Goal: Contribute content: Add original content to the website for others to see

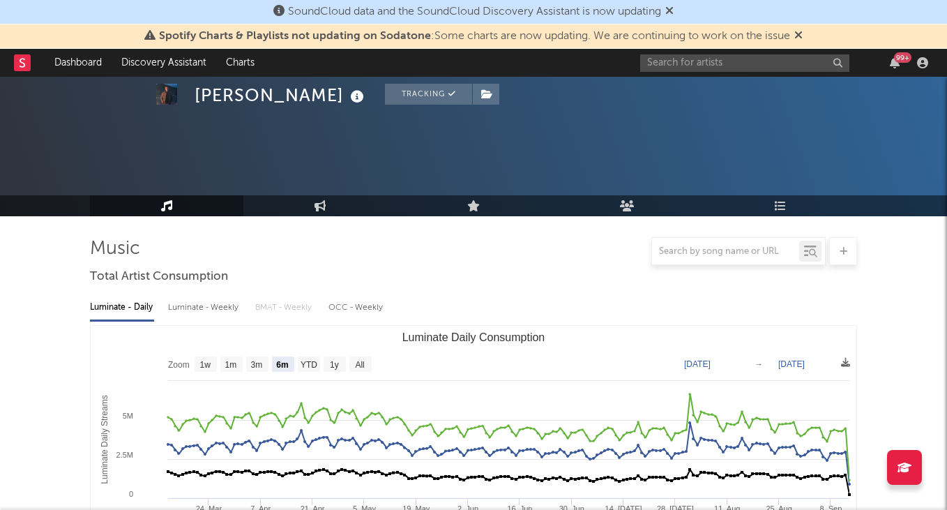
select select "6m"
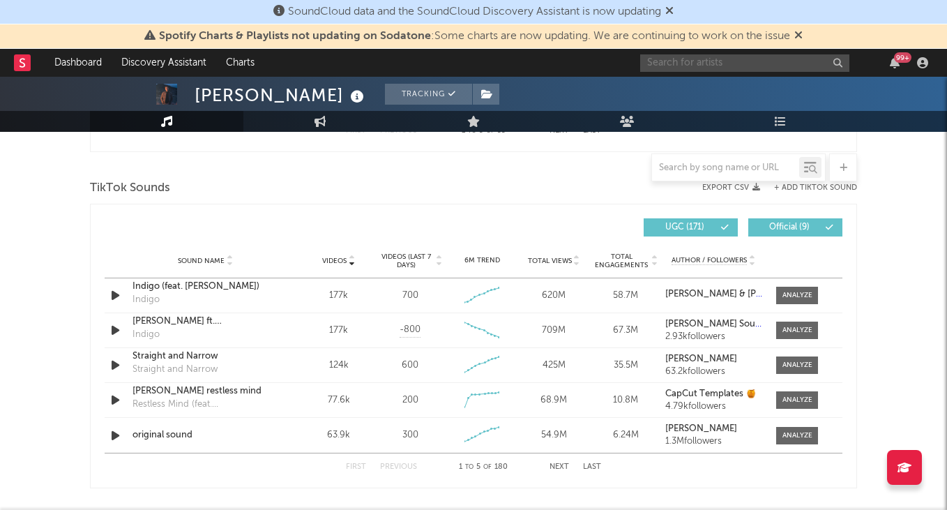
click at [707, 64] on input "text" at bounding box center [744, 62] width 209 height 17
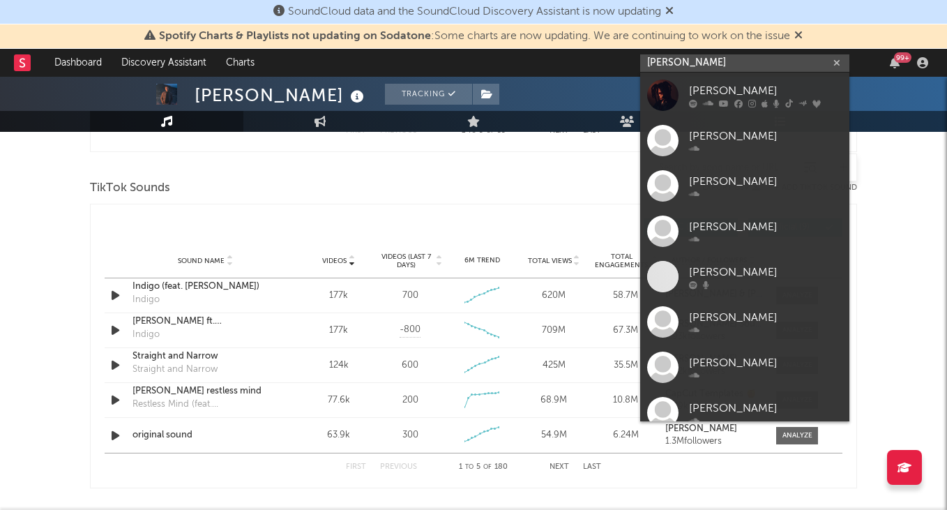
type input "[PERSON_NAME]"
click at [731, 90] on div "[PERSON_NAME]" at bounding box center [765, 90] width 153 height 17
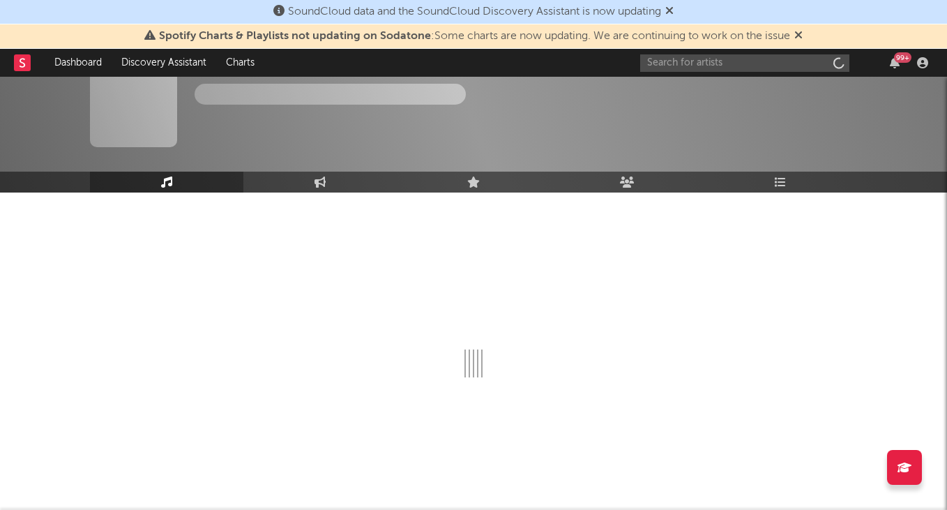
scroll to position [24, 0]
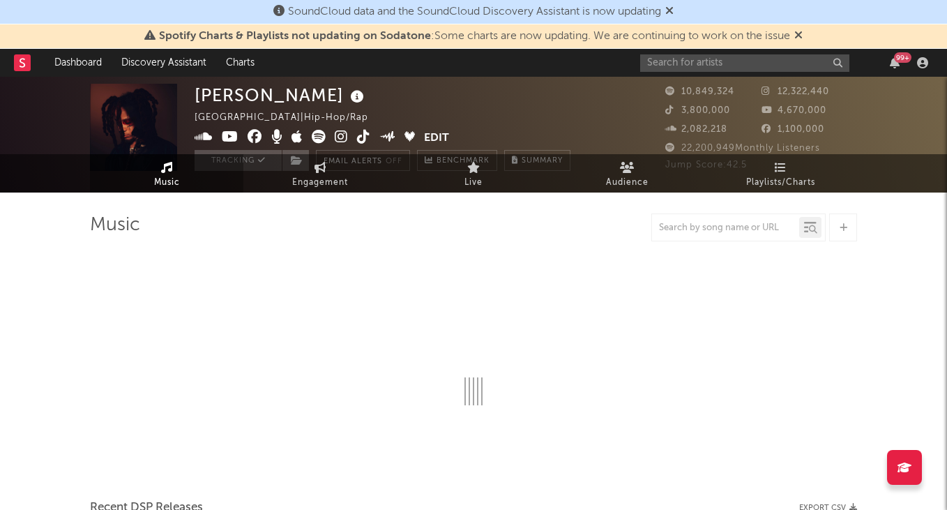
select select "6m"
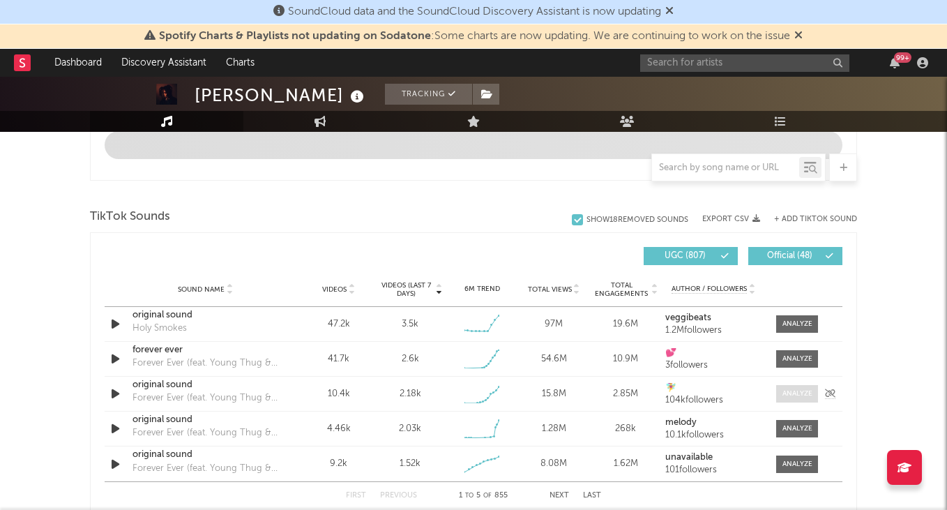
scroll to position [875, 0]
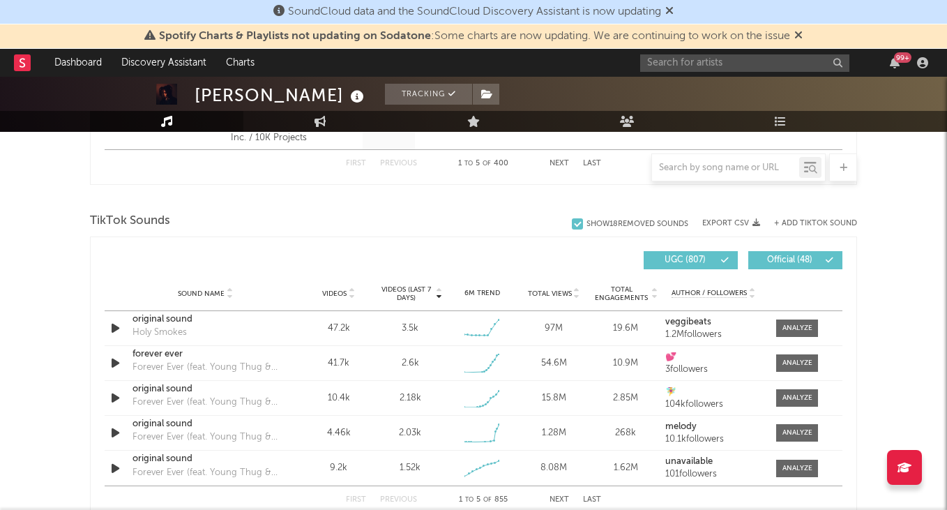
click at [796, 222] on button "+ Add TikTok Sound" at bounding box center [815, 224] width 83 height 8
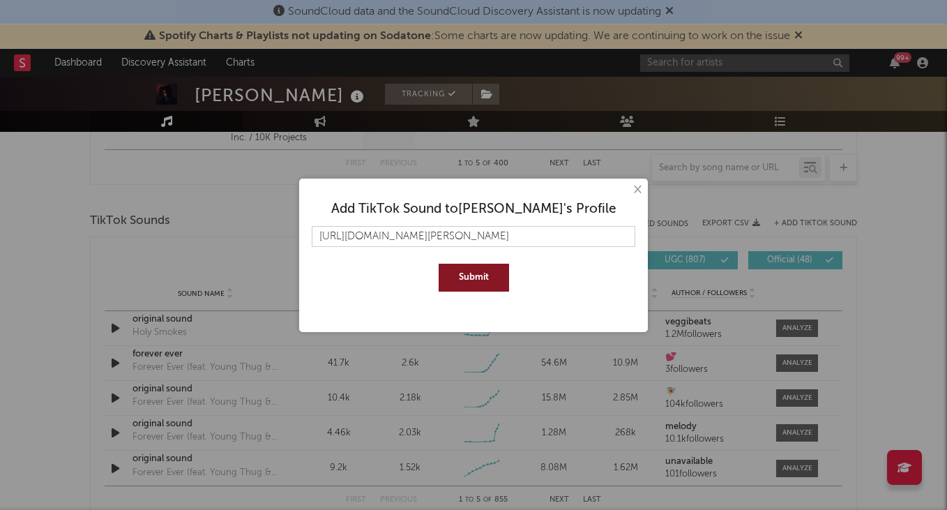
type input "[URL][DOMAIN_NAME][PERSON_NAME]"
click at [478, 277] on button "Submit" at bounding box center [474, 278] width 70 height 28
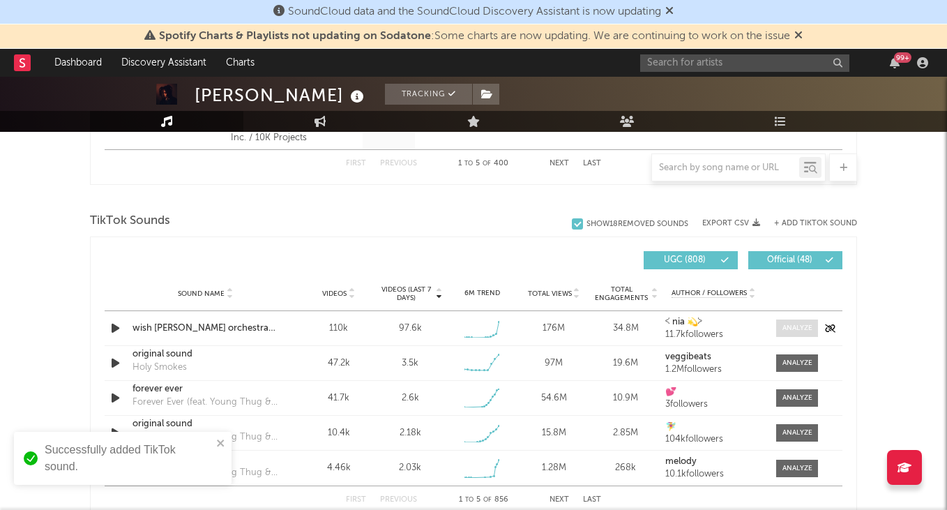
click at [803, 324] on div at bounding box center [797, 328] width 30 height 10
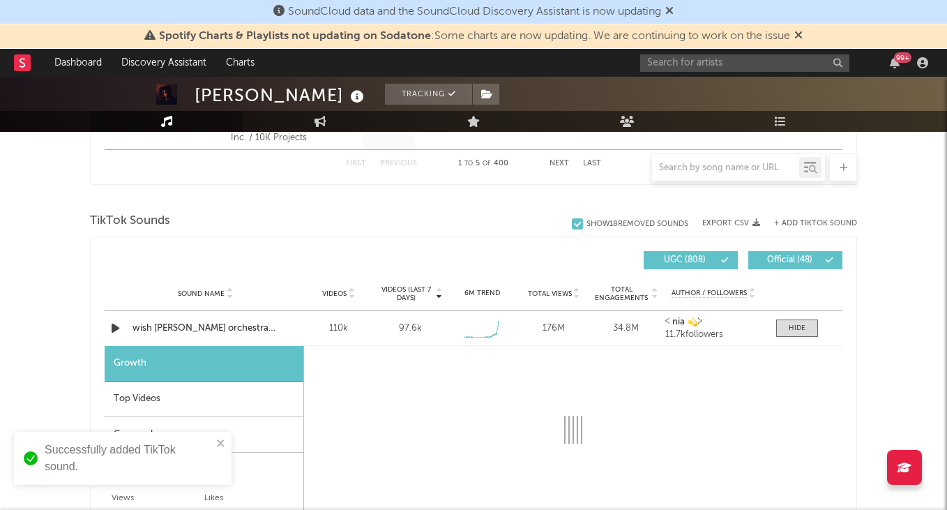
select select "1w"
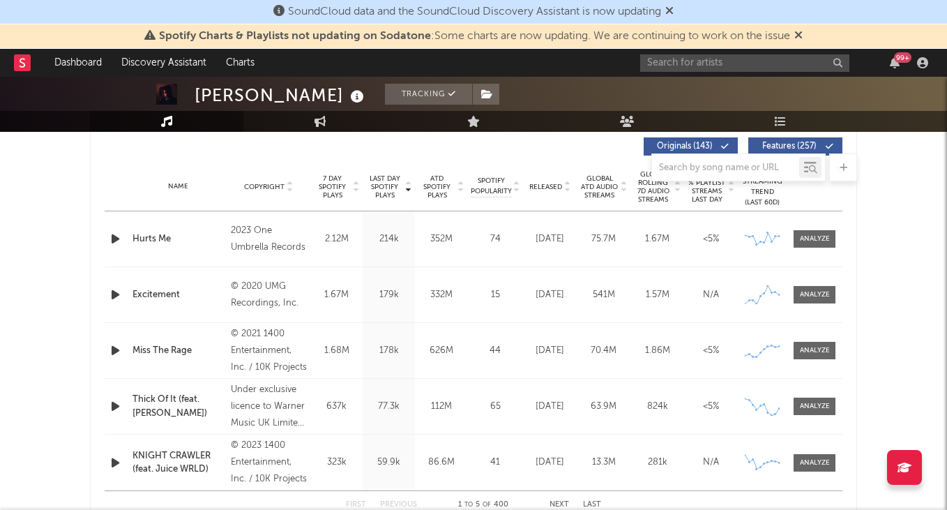
scroll to position [526, 0]
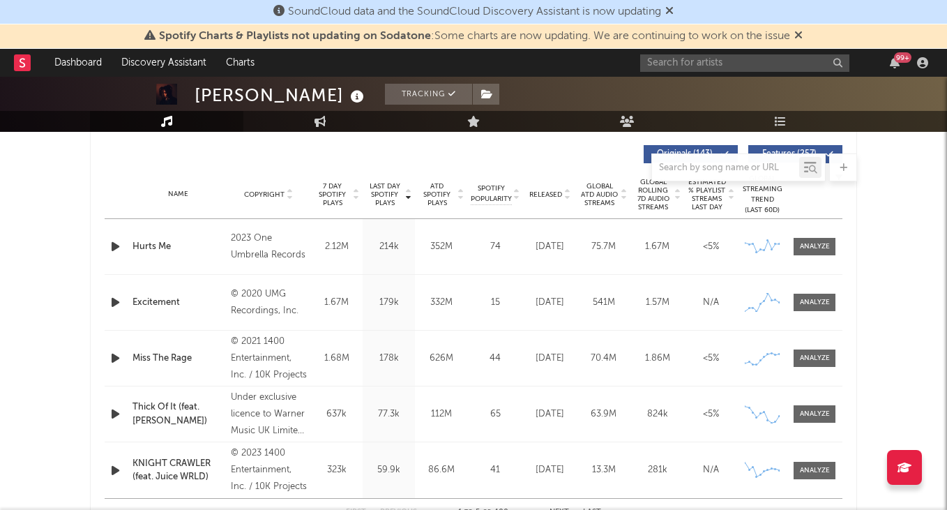
click at [688, 160] on div at bounding box center [725, 167] width 147 height 17
click at [681, 166] on input "text" at bounding box center [725, 167] width 147 height 11
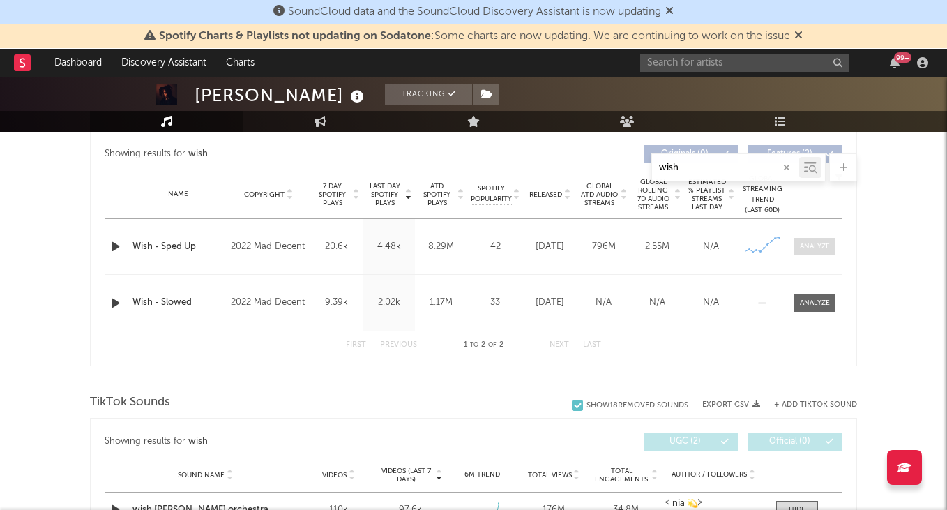
type input "wish"
click at [818, 248] on div at bounding box center [815, 246] width 30 height 10
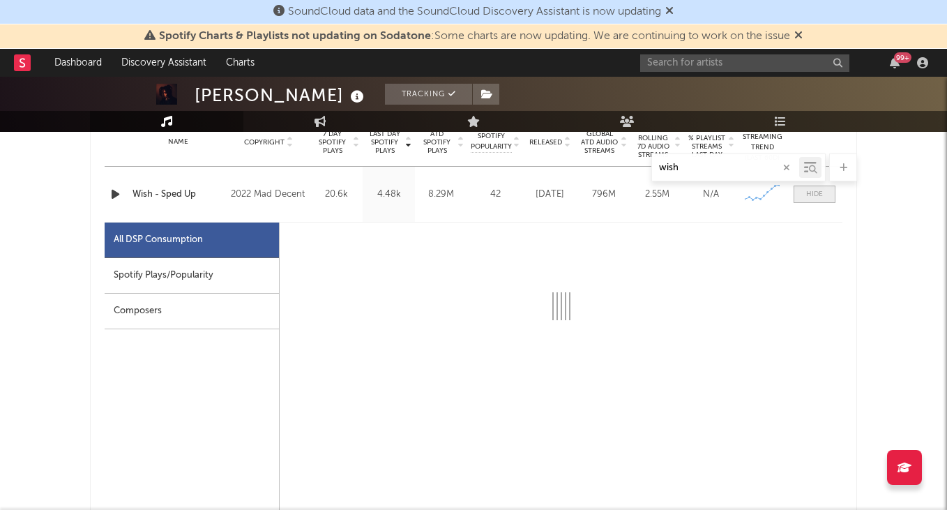
scroll to position [582, 0]
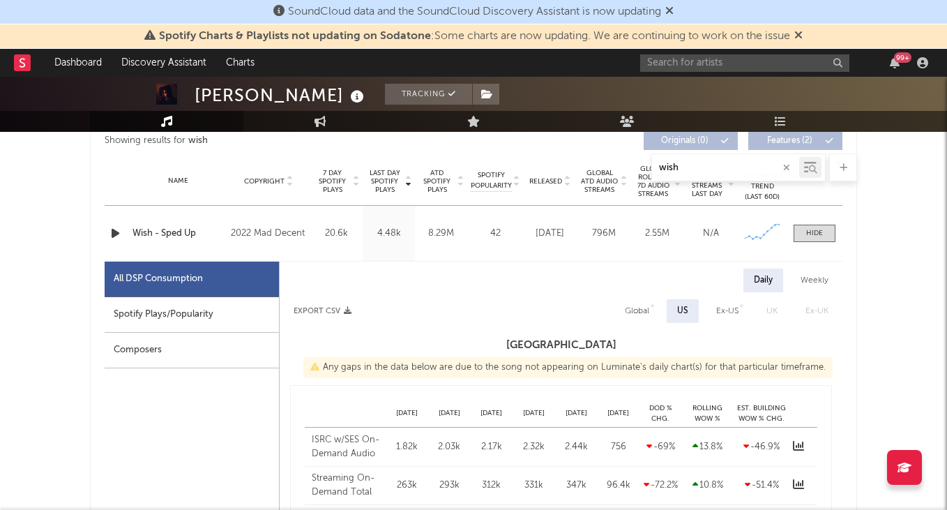
select select "6m"
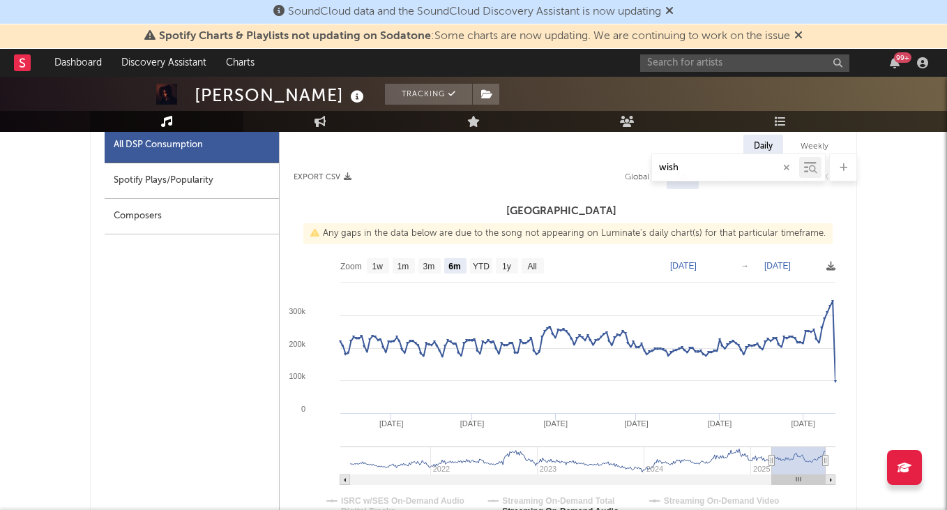
scroll to position [701, 0]
